Goal: Information Seeking & Learning: Learn about a topic

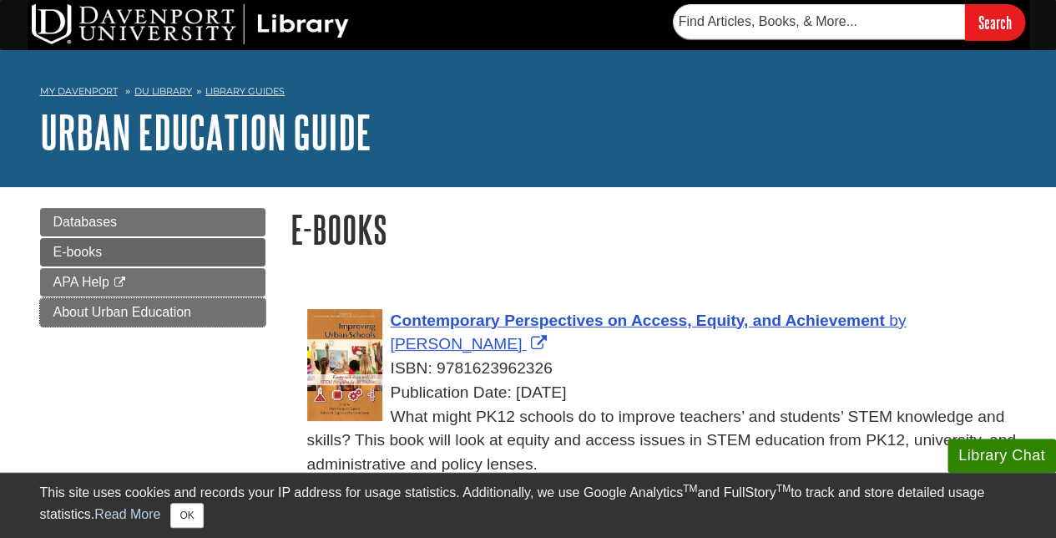
click at [93, 313] on span "About Urban Education" at bounding box center [122, 312] width 138 height 14
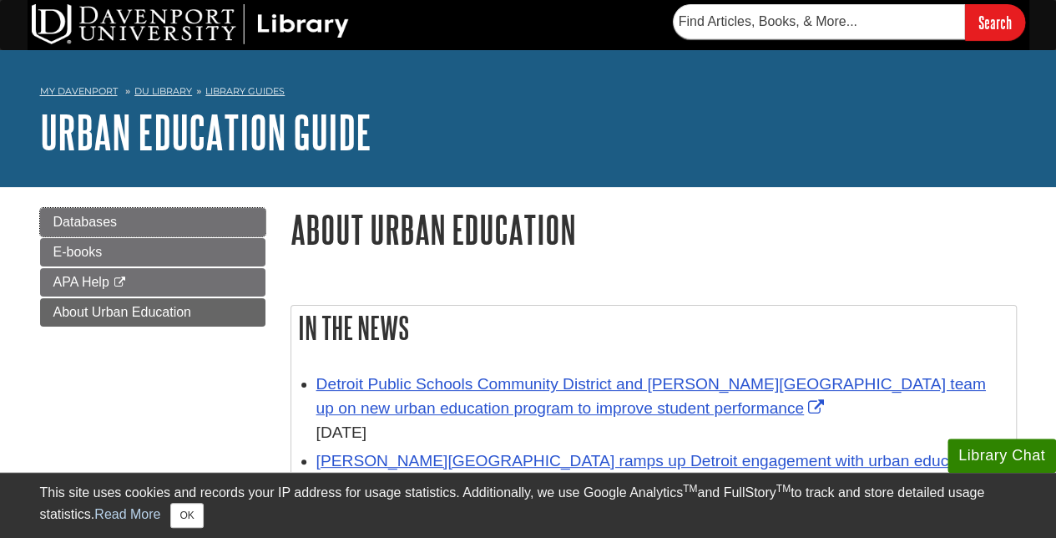
click at [88, 221] on span "Databases" at bounding box center [85, 222] width 64 height 14
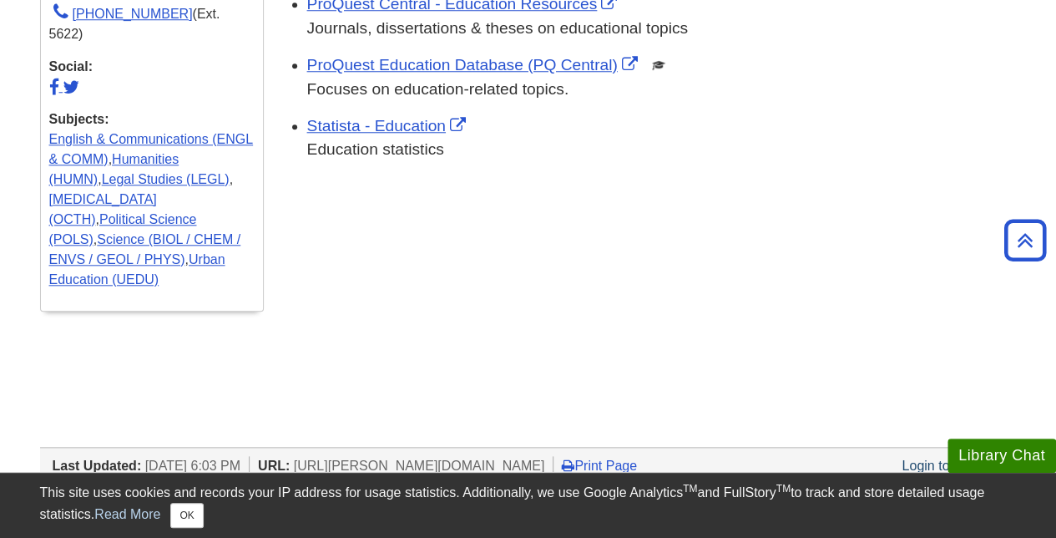
scroll to position [668, 0]
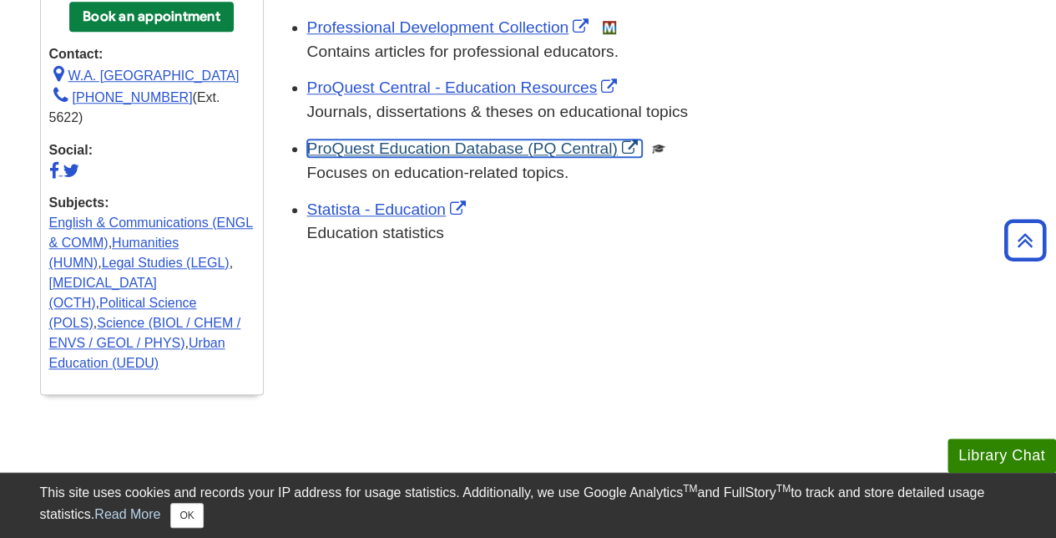
click at [382, 152] on link "ProQuest Education Database (PQ Central)" at bounding box center [474, 148] width 335 height 18
